Goal: Task Accomplishment & Management: Use online tool/utility

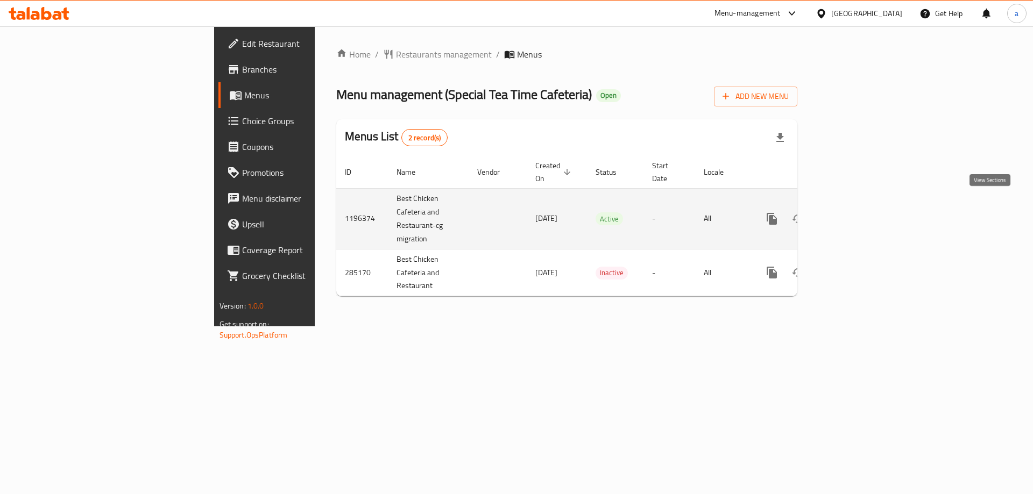
click at [856, 212] on icon "enhanced table" at bounding box center [849, 218] width 13 height 13
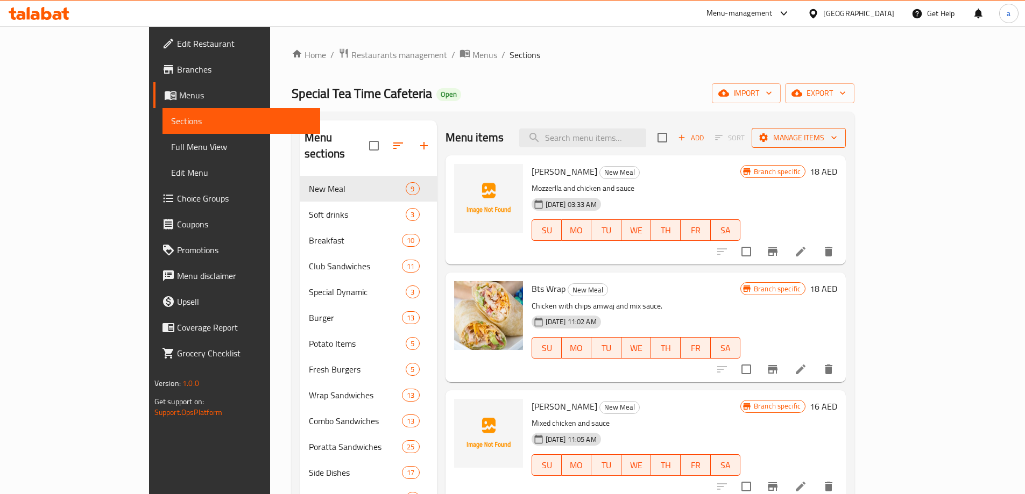
click at [837, 140] on span "Manage items" at bounding box center [798, 137] width 77 height 13
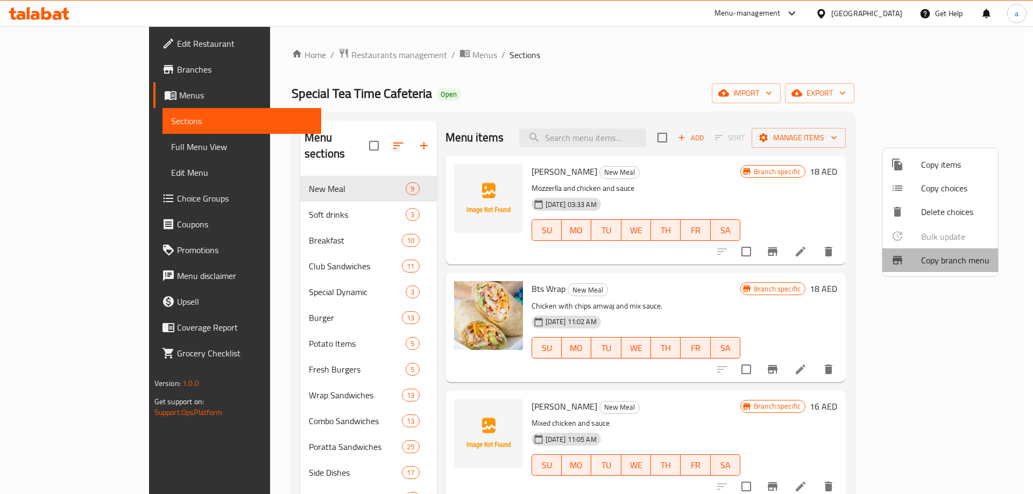
drag, startPoint x: 947, startPoint y: 264, endPoint x: 921, endPoint y: 266, distance: 26.0
click at [960, 272] on ul "Copy items Copy choices Delete choices Bulk update 0 Copy branch menu" at bounding box center [940, 212] width 116 height 128
click at [912, 257] on div at bounding box center [906, 260] width 30 height 13
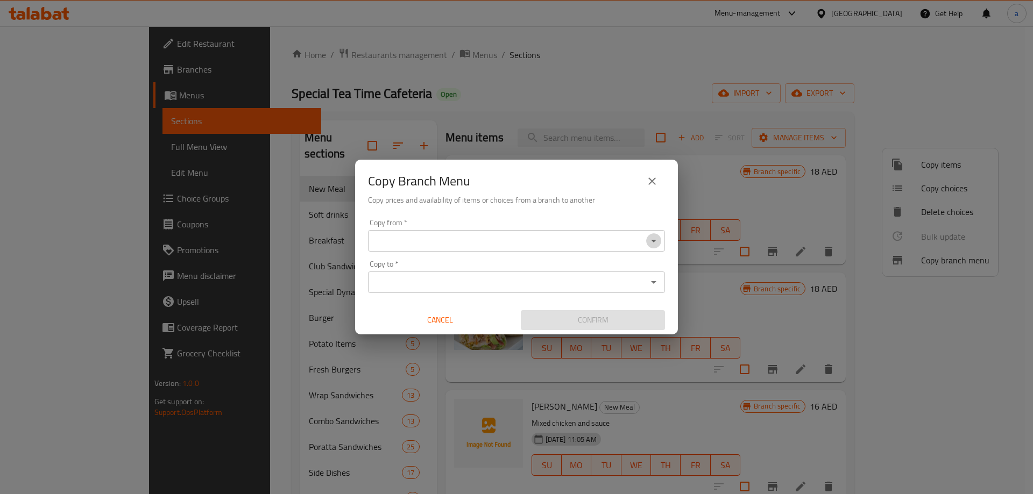
click at [654, 246] on icon "Open" at bounding box center [653, 241] width 13 height 13
click at [599, 207] on div "Copy Branch Menu Copy prices and availability of items or choices from a branch…" at bounding box center [516, 187] width 323 height 55
click at [491, 112] on div "Copy Branch Menu Copy prices and availability of items or choices from a branch…" at bounding box center [516, 247] width 1033 height 494
drag, startPoint x: 650, startPoint y: 176, endPoint x: 625, endPoint y: 155, distance: 32.8
click at [650, 175] on icon "close" at bounding box center [651, 181] width 13 height 13
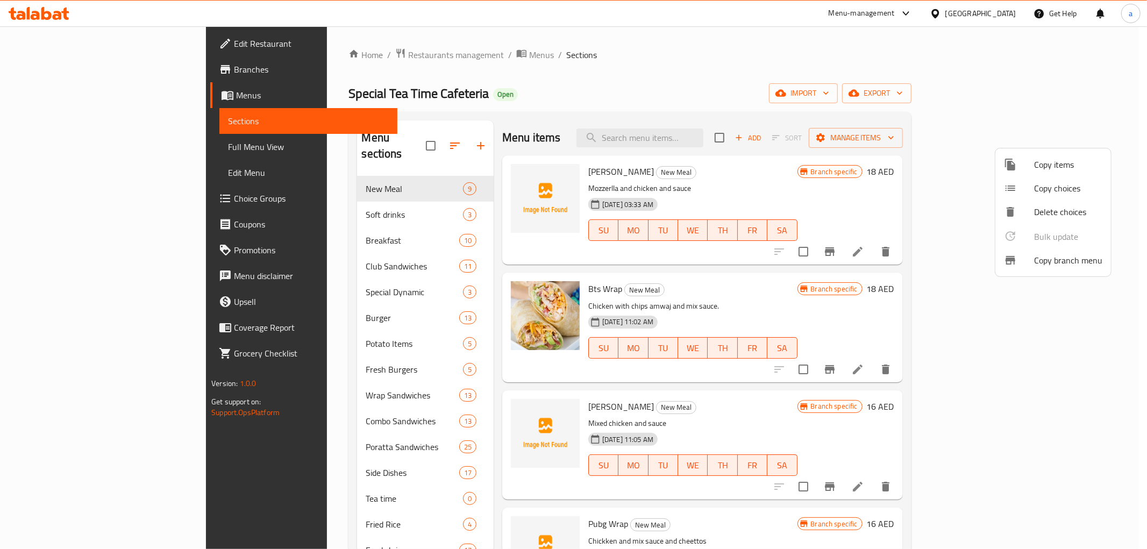
click at [37, 18] on div at bounding box center [573, 274] width 1147 height 549
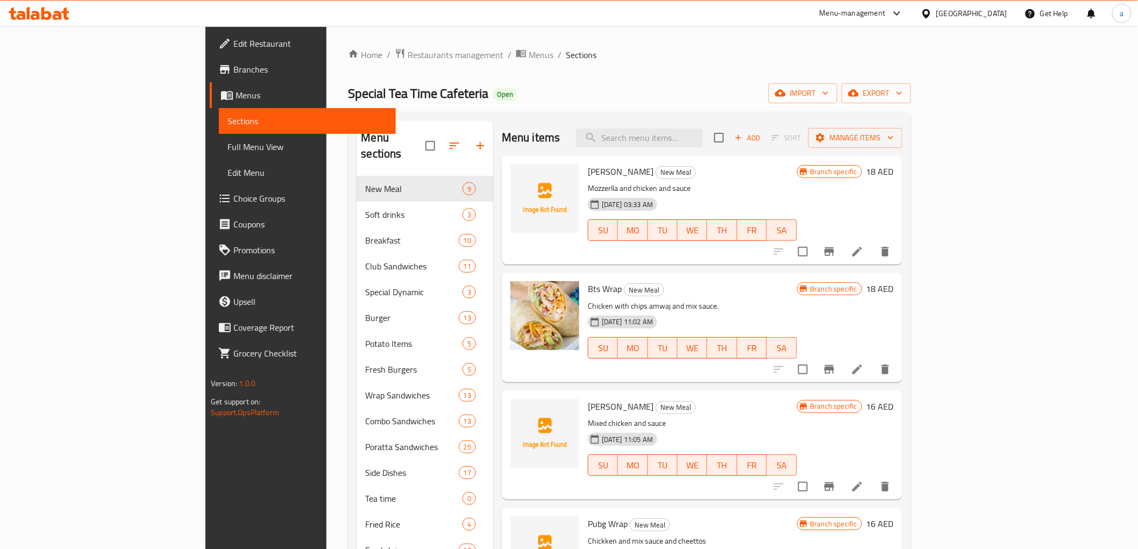
click at [44, 11] on icon at bounding box center [46, 13] width 10 height 13
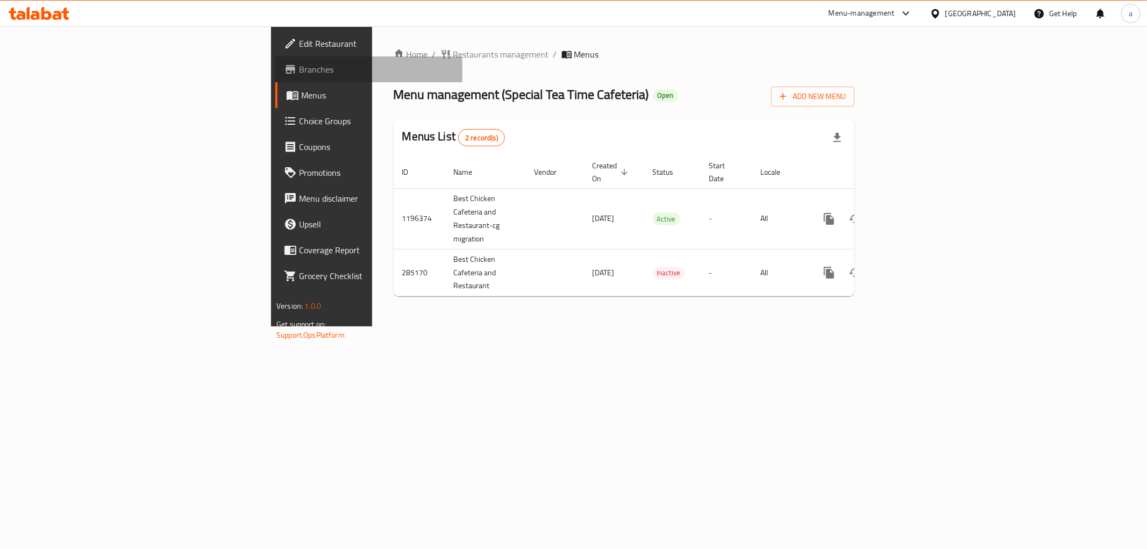
click at [299, 72] on span "Branches" at bounding box center [376, 69] width 155 height 13
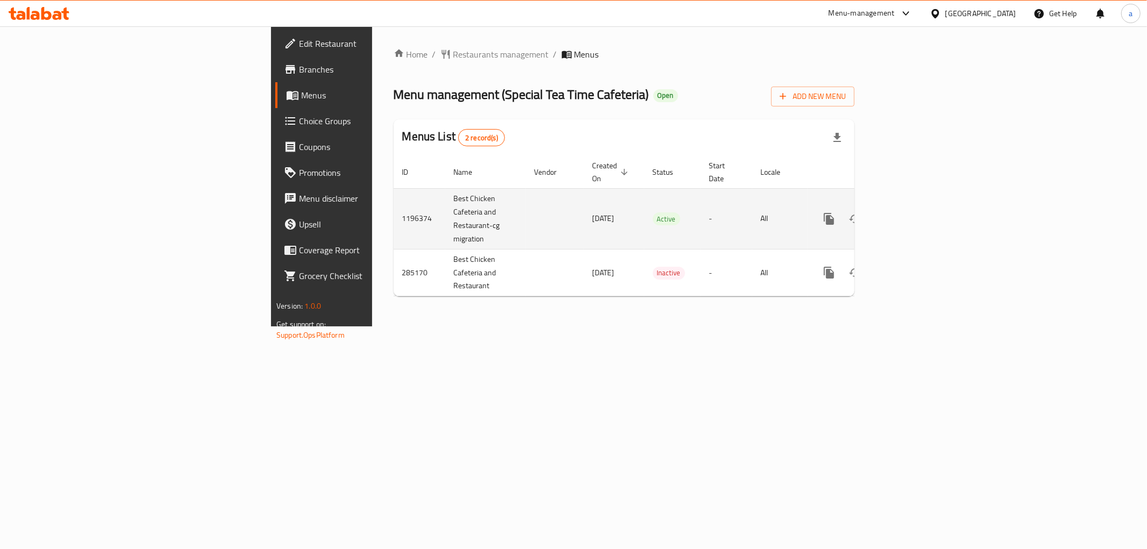
click at [912, 214] on icon "enhanced table" at bounding box center [907, 219] width 10 height 10
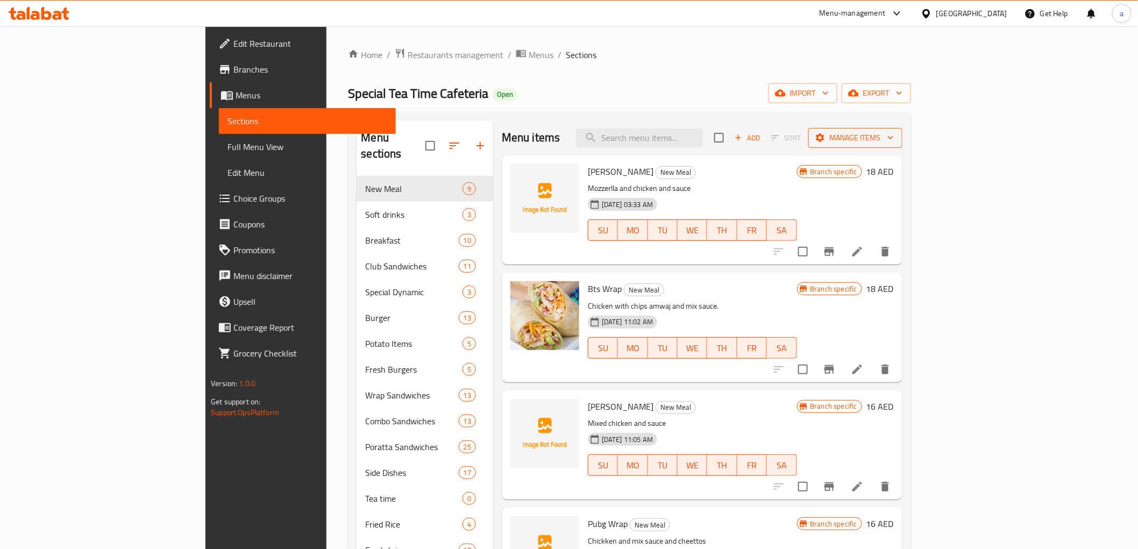
click at [896, 134] on icon "button" at bounding box center [890, 137] width 11 height 11
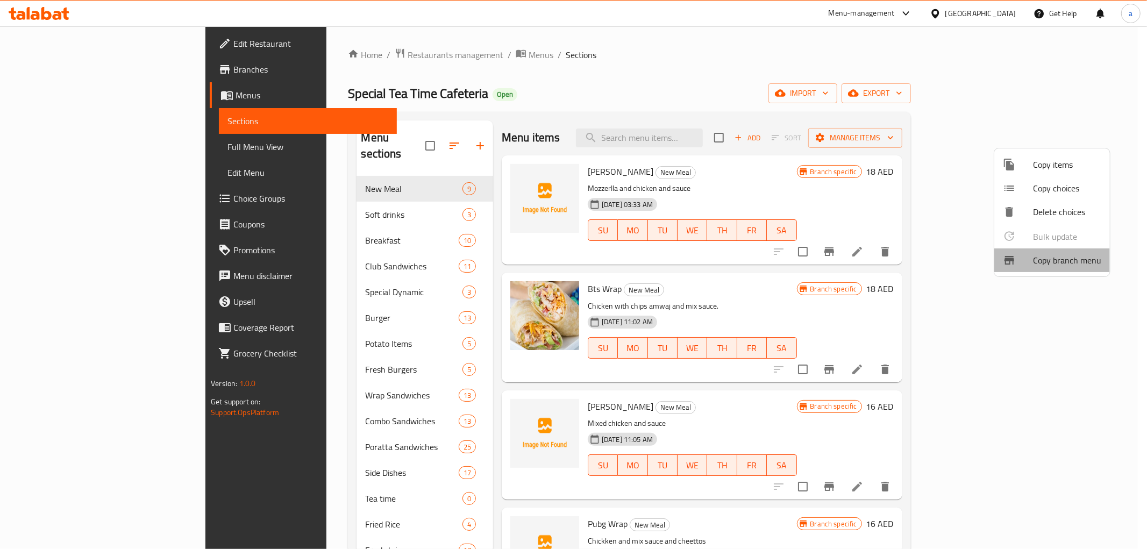
click at [1071, 258] on span "Copy branch menu" at bounding box center [1067, 260] width 68 height 13
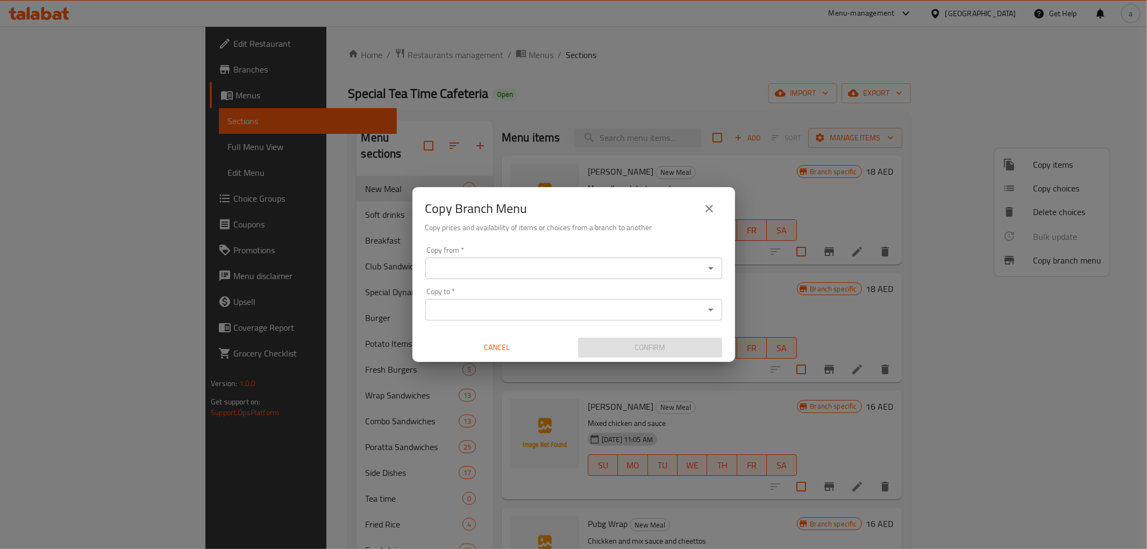
click at [587, 266] on input "Copy from   *" at bounding box center [565, 268] width 273 height 15
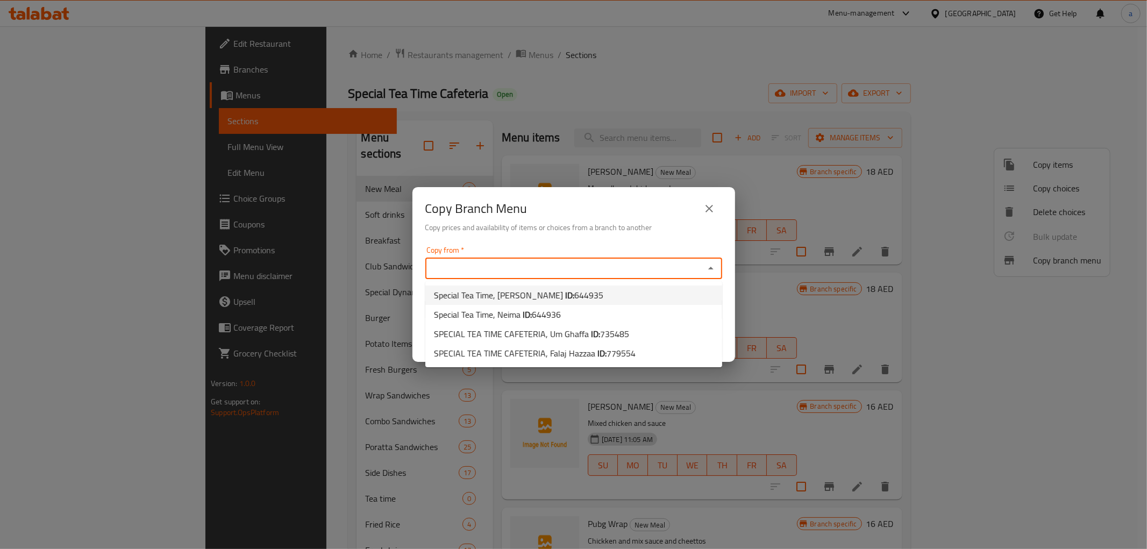
click at [574, 290] on span "644935" at bounding box center [588, 295] width 29 height 16
type input "Special Tea Time, Al Yahar"
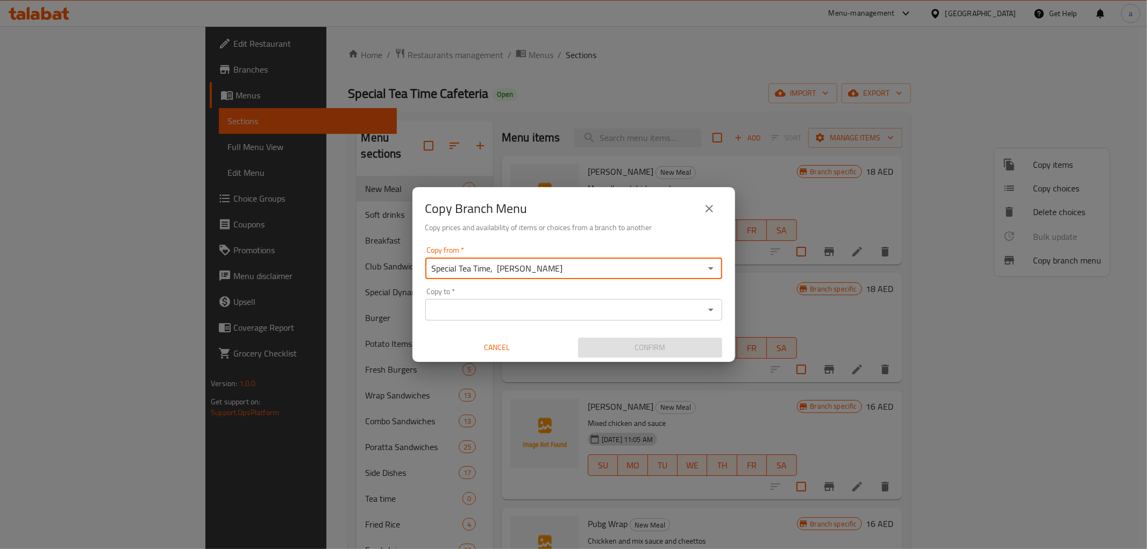
click at [706, 312] on icon "Open" at bounding box center [711, 309] width 13 height 13
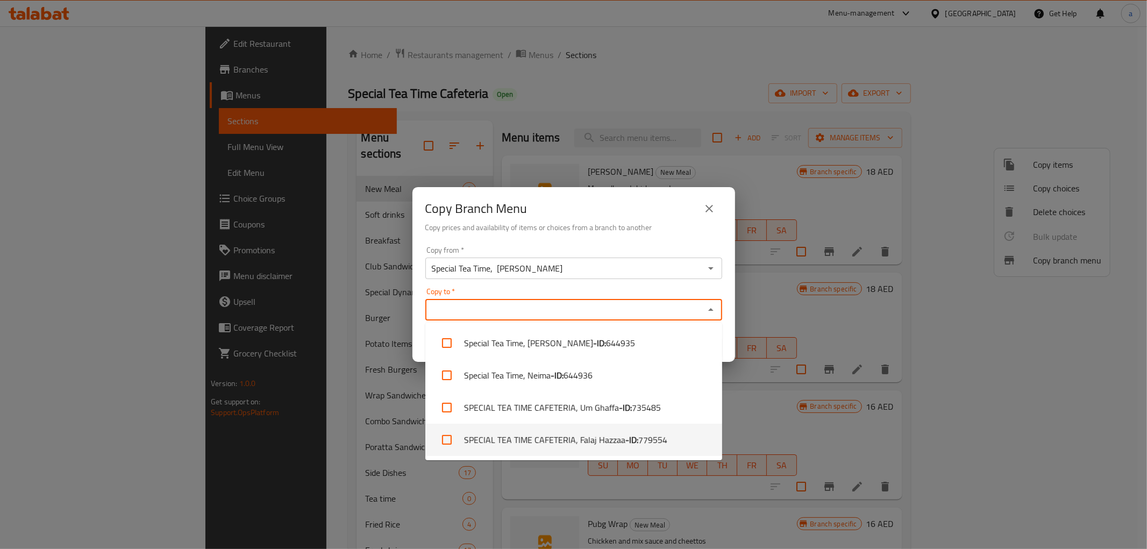
click at [505, 436] on li "SPECIAL TEA TIME CAFETERIA, Falaj Hazzaa - ID: 779554" at bounding box center [573, 440] width 297 height 32
checkbox input "true"
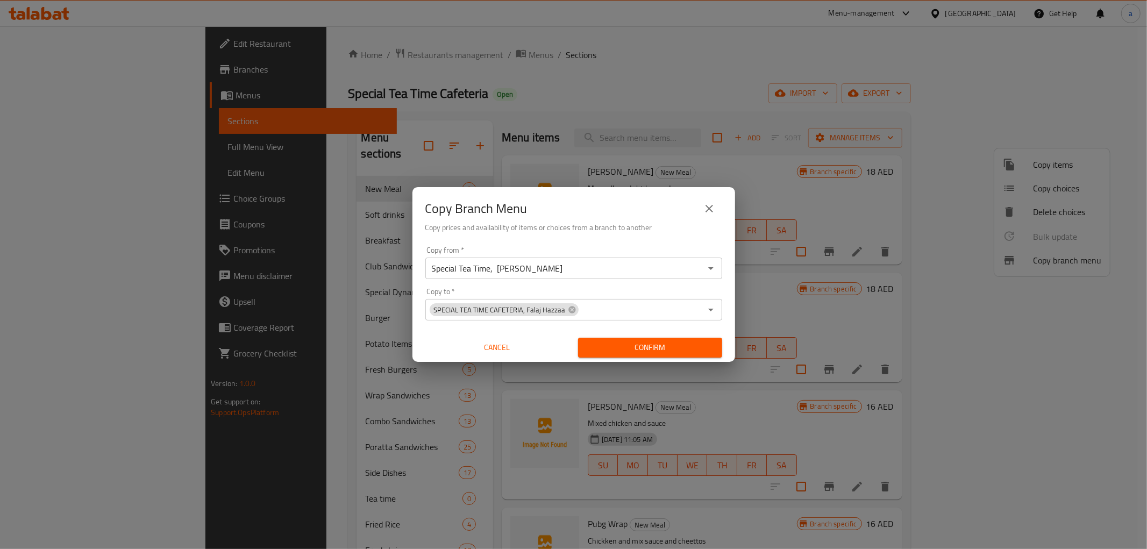
click at [634, 214] on div "Copy Branch Menu" at bounding box center [573, 209] width 297 height 26
click at [572, 309] on icon at bounding box center [572, 309] width 7 height 7
click at [713, 313] on icon "Open" at bounding box center [711, 309] width 13 height 13
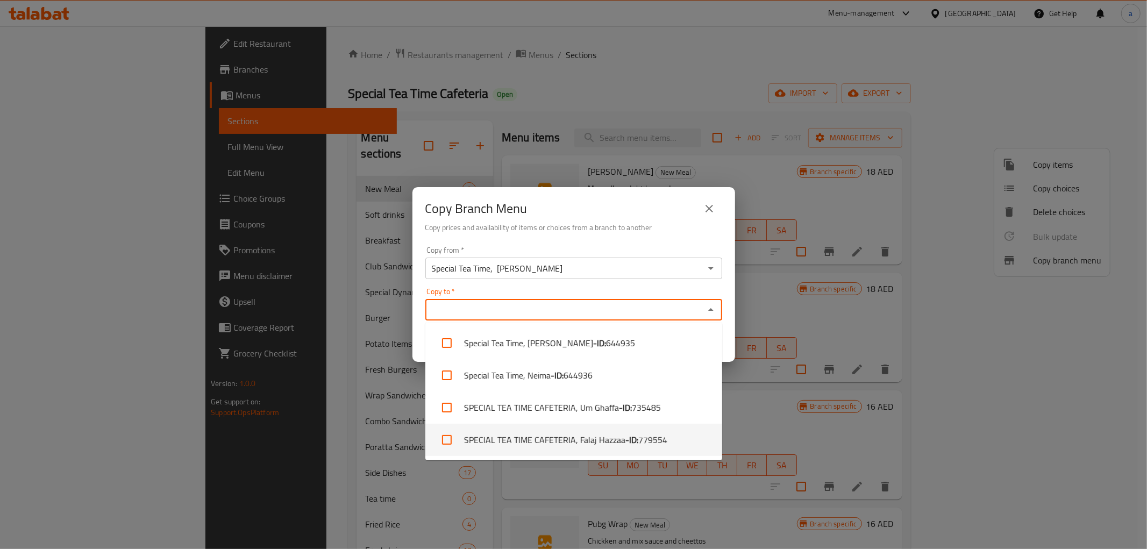
click at [495, 439] on li "SPECIAL TEA TIME CAFETERIA, Falaj Hazzaa - ID: 779554" at bounding box center [573, 440] width 297 height 32
checkbox input "true"
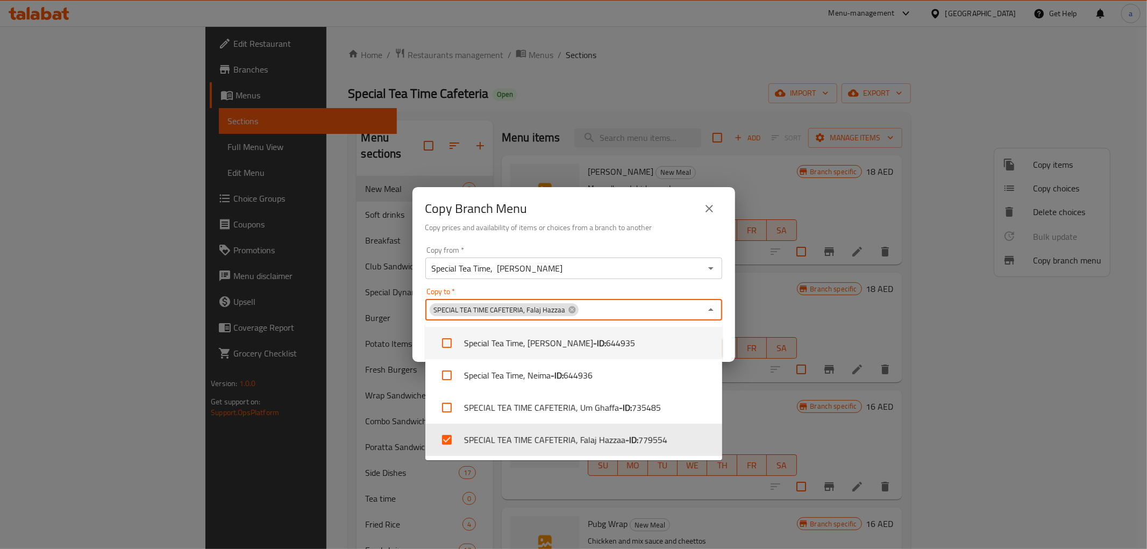
click at [701, 288] on div "Copy to   * SPECIAL TEA TIME CAFETERIA, Falaj Hazzaa Copy to *" at bounding box center [573, 304] width 297 height 33
click at [730, 336] on div "Copy from   * Special Tea Time, Al Yahar Copy from * Copy to   * SPECIAL TEA TI…" at bounding box center [574, 302] width 323 height 120
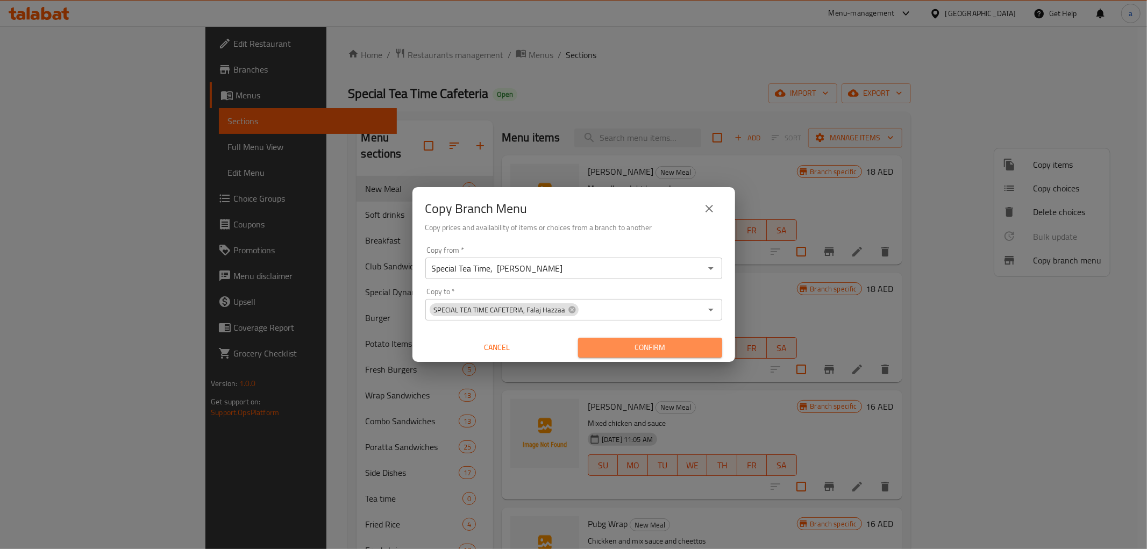
click at [662, 348] on span "Confirm" at bounding box center [650, 347] width 127 height 13
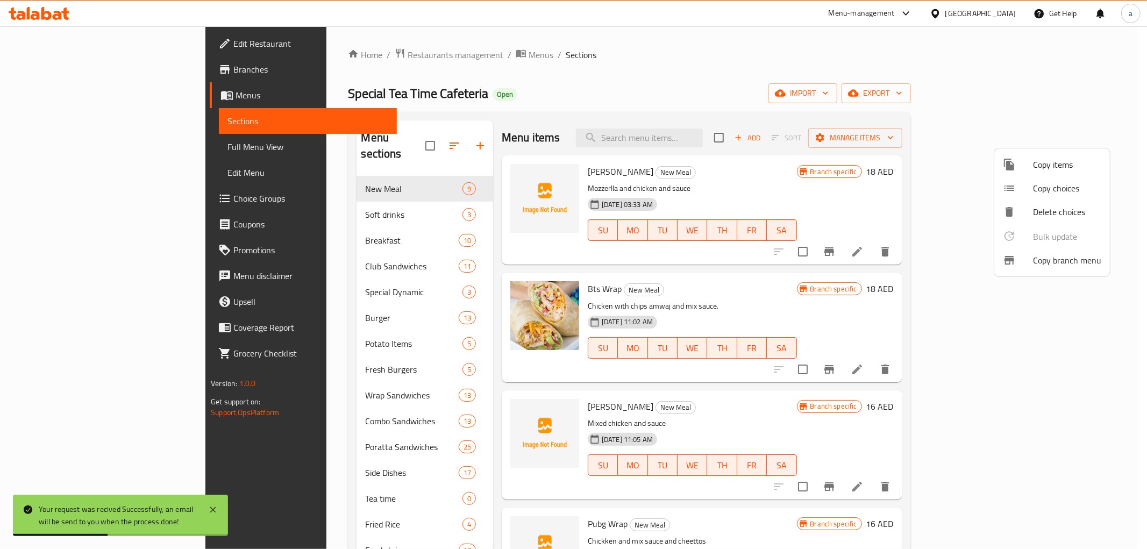
click at [74, 66] on div at bounding box center [573, 274] width 1147 height 549
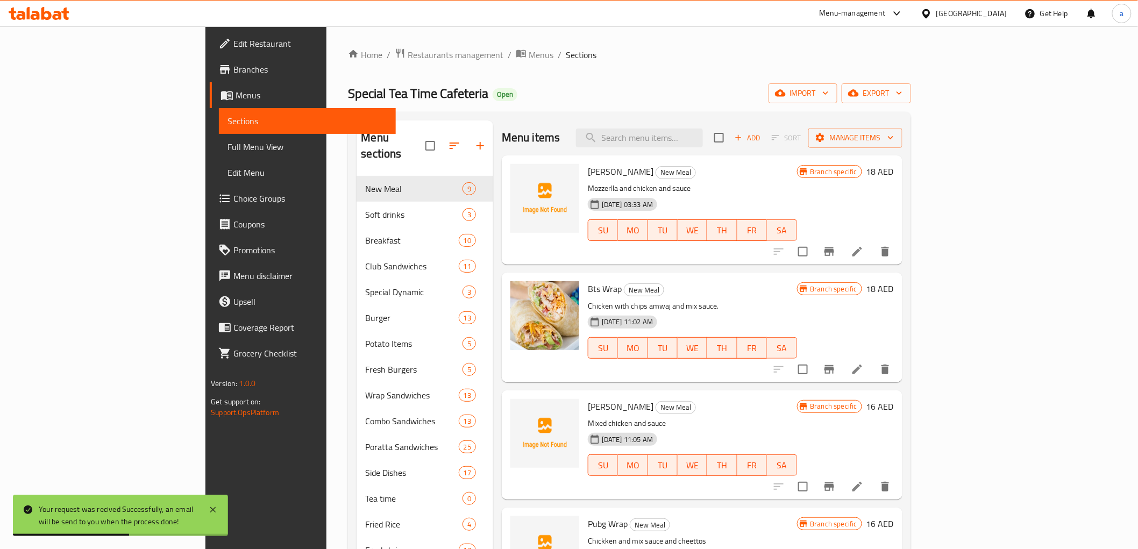
click at [233, 66] on span "Branches" at bounding box center [309, 69] width 153 height 13
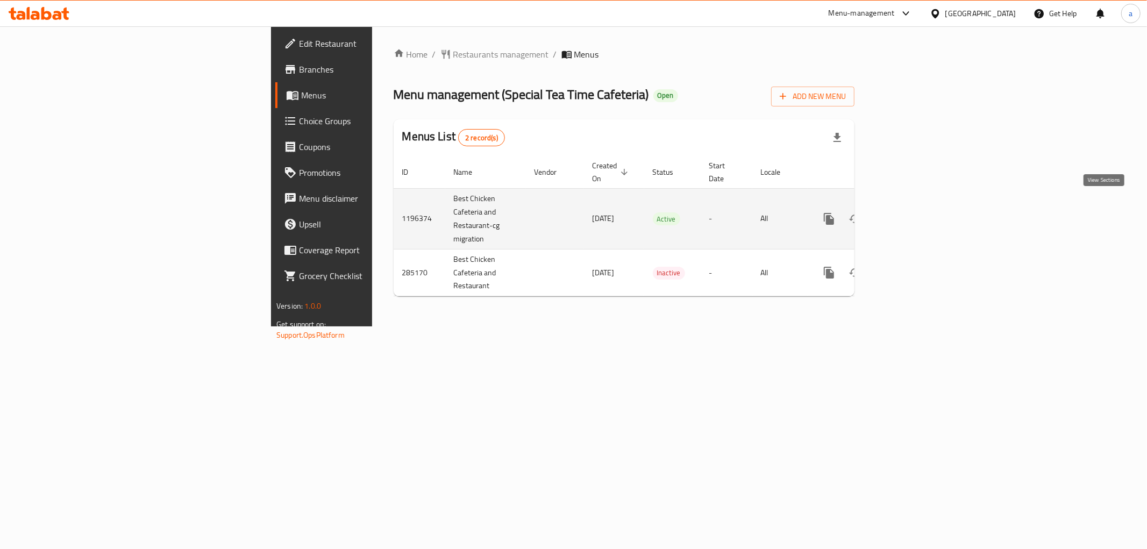
click at [913, 212] on icon "enhanced table" at bounding box center [906, 218] width 13 height 13
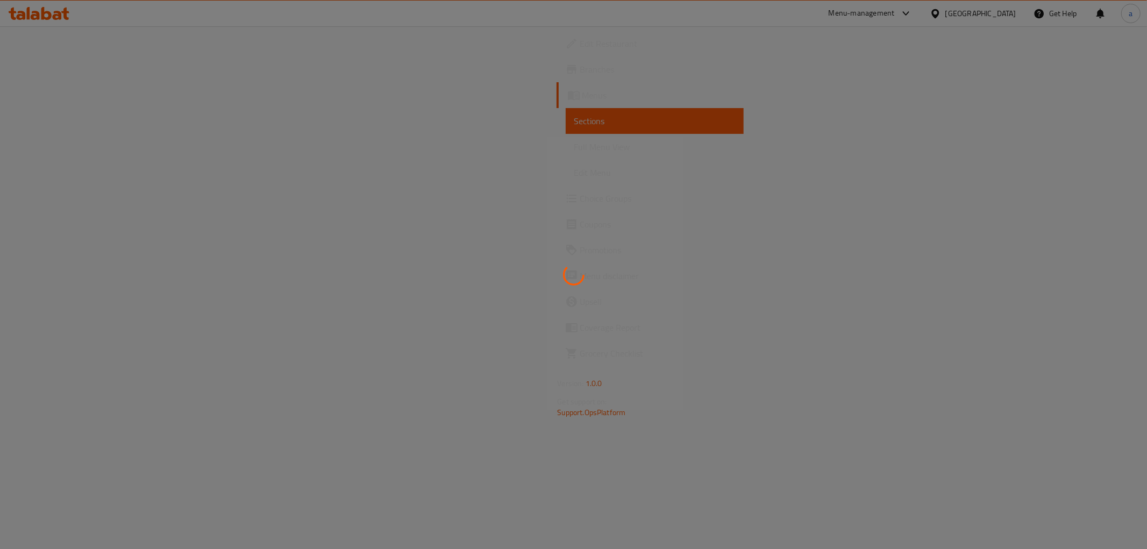
click at [117, 151] on div at bounding box center [573, 274] width 1147 height 549
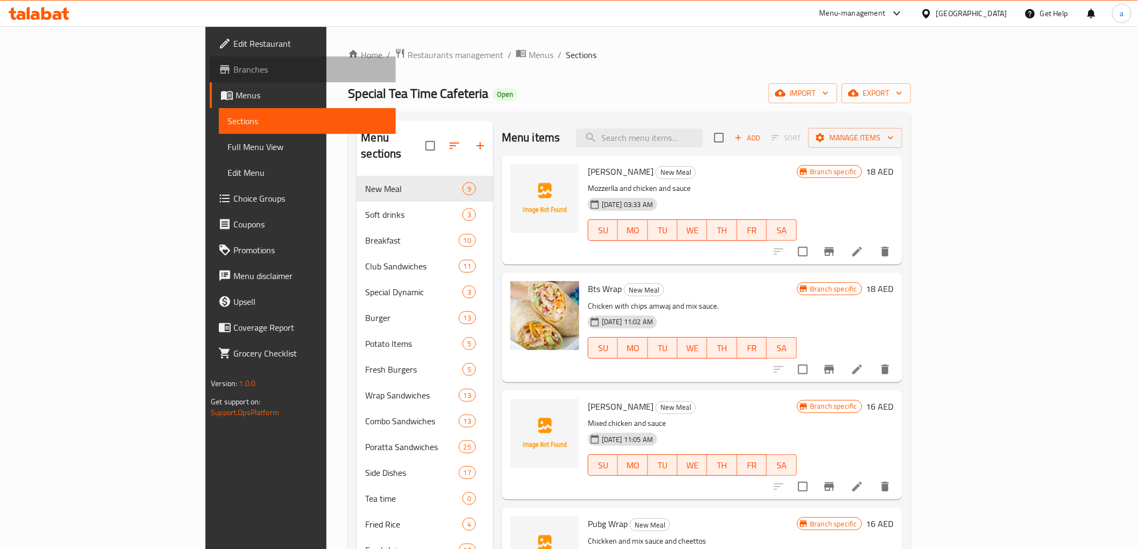
click at [233, 72] on span "Branches" at bounding box center [309, 69] width 153 height 13
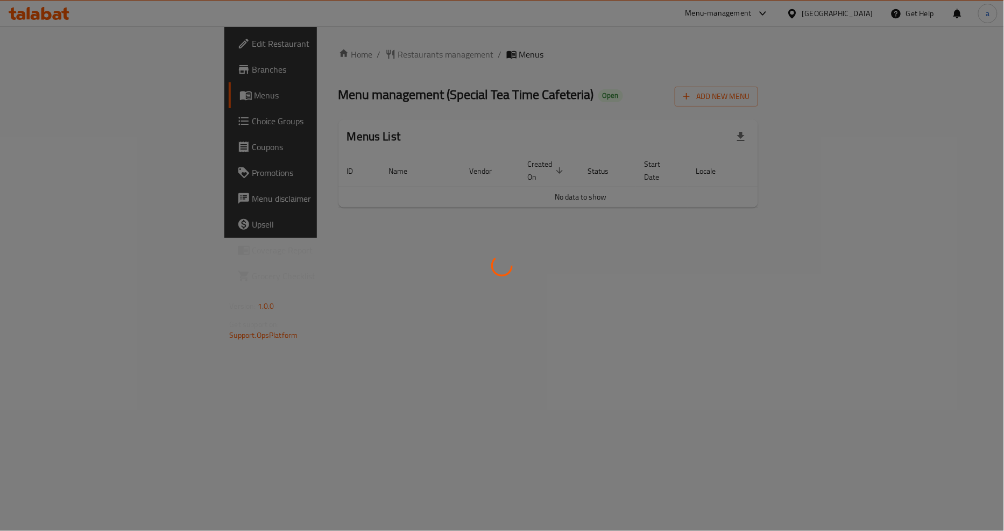
click at [45, 67] on div at bounding box center [502, 265] width 1004 height 531
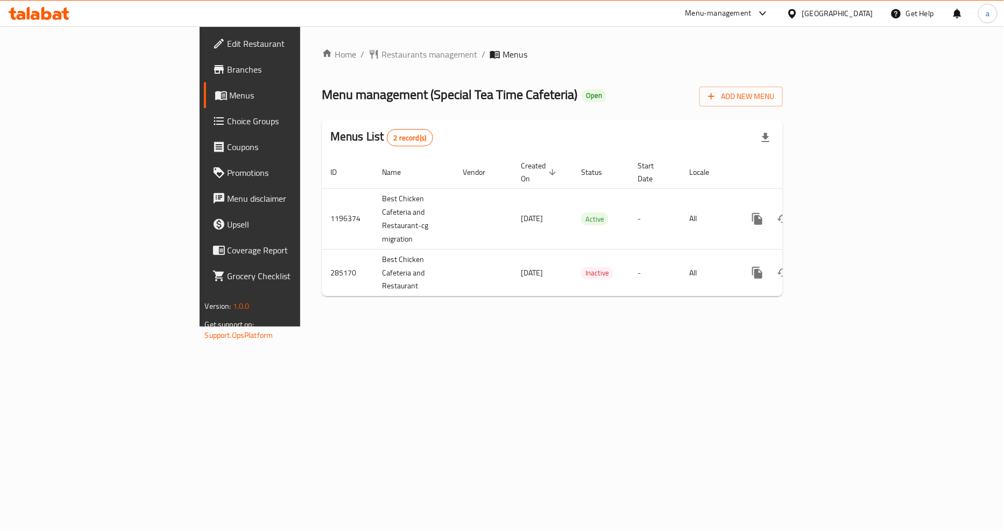
click at [228, 66] on span "Branches" at bounding box center [293, 69] width 131 height 13
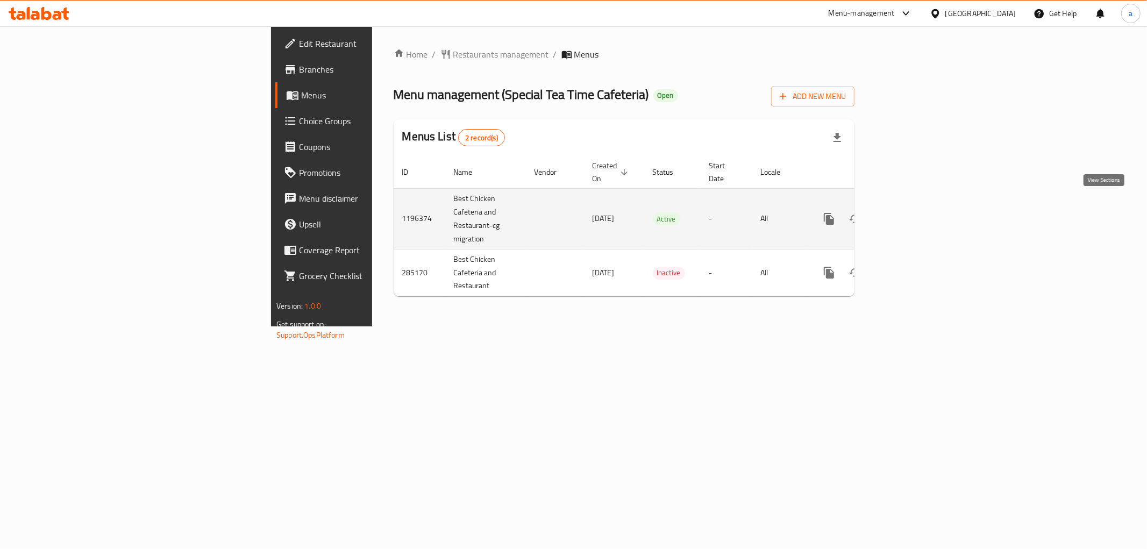
click at [920, 206] on link "enhanced table" at bounding box center [907, 219] width 26 height 26
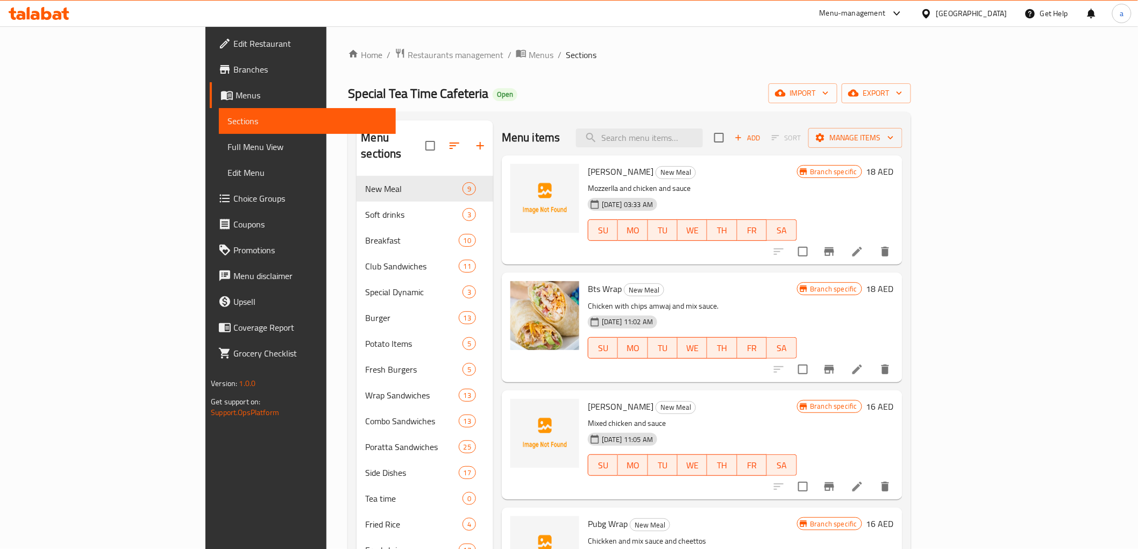
click at [228, 148] on span "Full Menu View" at bounding box center [307, 146] width 159 height 13
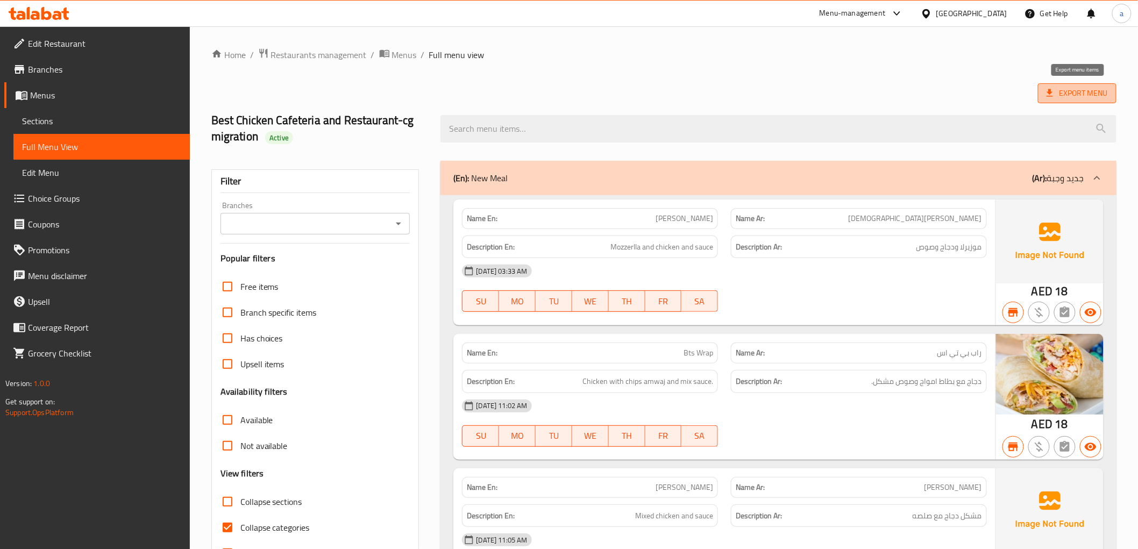
click at [1083, 90] on span "Export Menu" at bounding box center [1077, 93] width 61 height 13
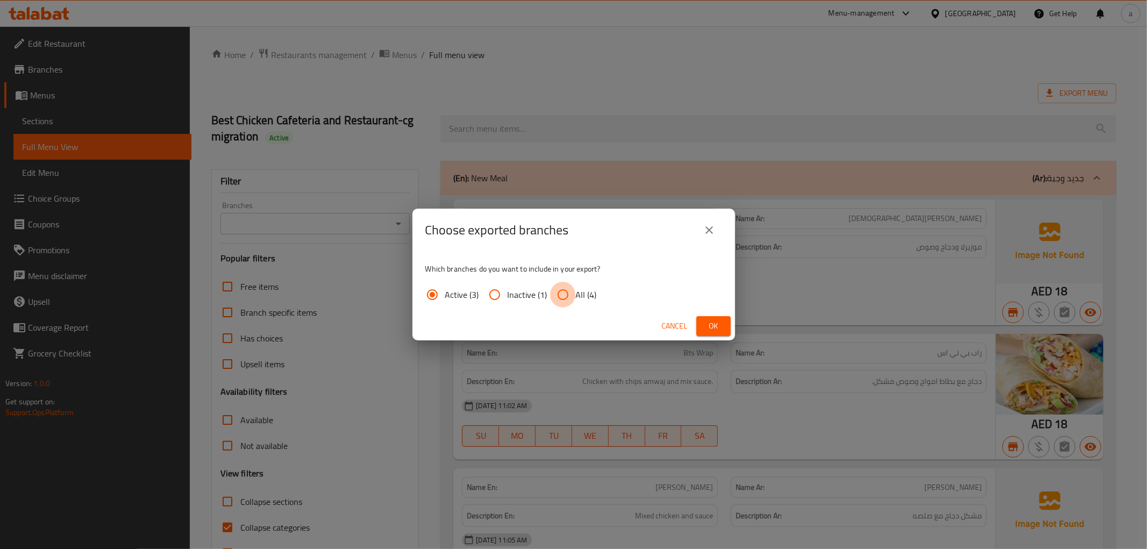
drag, startPoint x: 567, startPoint y: 292, endPoint x: 596, endPoint y: 292, distance: 28.5
click at [583, 292] on label "All (4)" at bounding box center [573, 295] width 47 height 26
click at [576, 292] on input "All (4)" at bounding box center [563, 295] width 26 height 26
radio input "true"
click at [718, 324] on span "Ok" at bounding box center [713, 326] width 17 height 13
